Goal: Transaction & Acquisition: Subscribe to service/newsletter

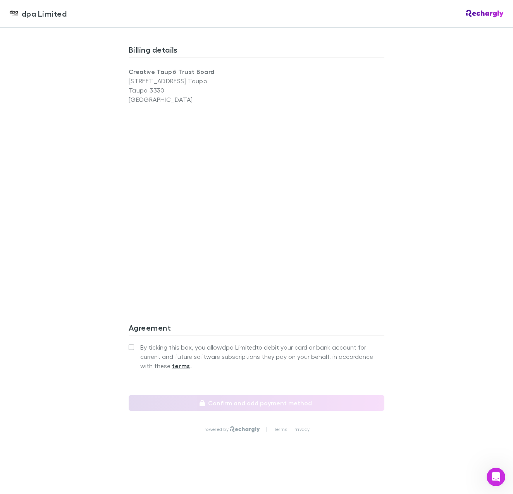
scroll to position [507, 0]
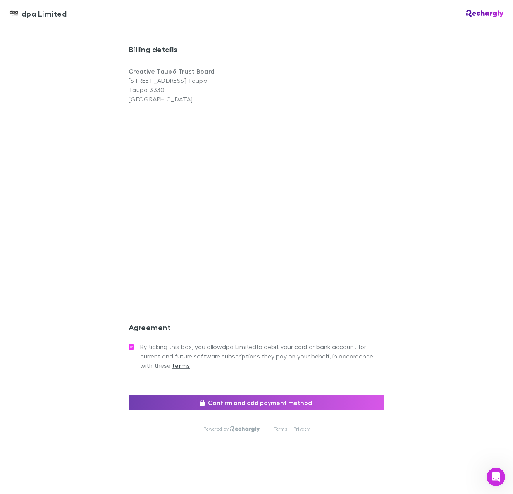
click at [246, 401] on button "Confirm and add payment method" at bounding box center [257, 402] width 256 height 15
